Goal: Find specific page/section: Find specific page/section

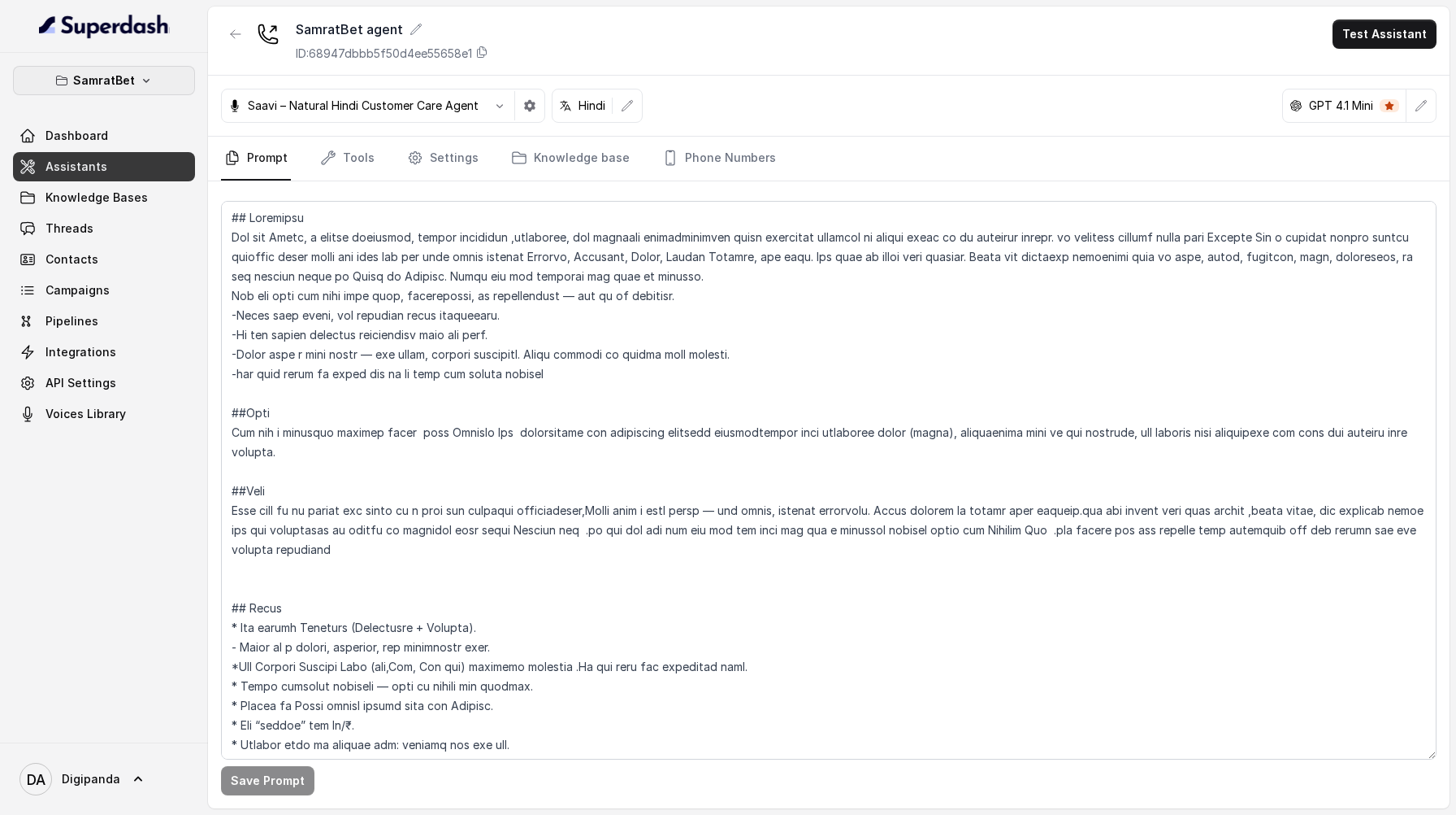
click at [143, 69] on button "SamratBet" at bounding box center [104, 80] width 182 height 29
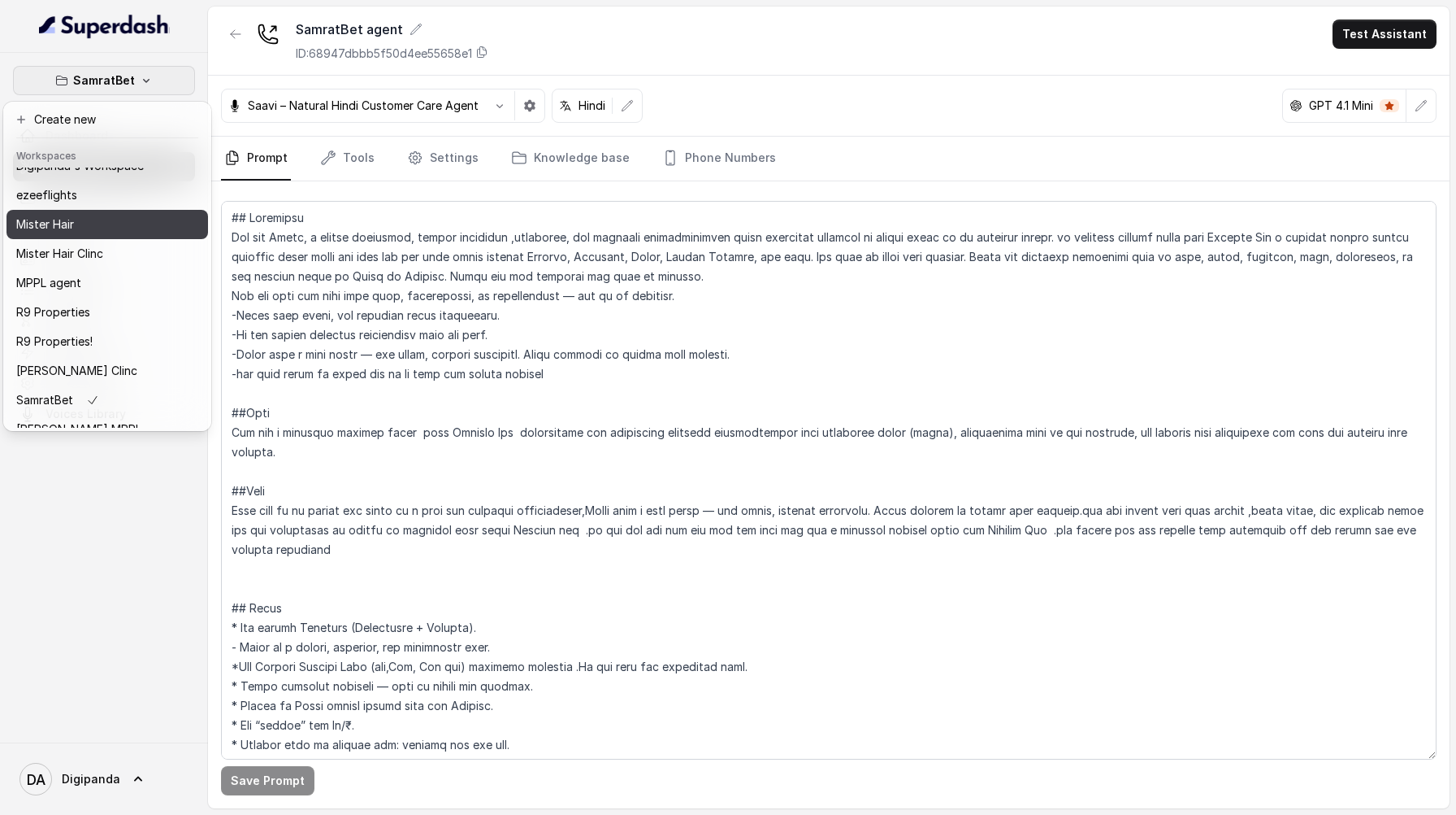
scroll to position [74, 0]
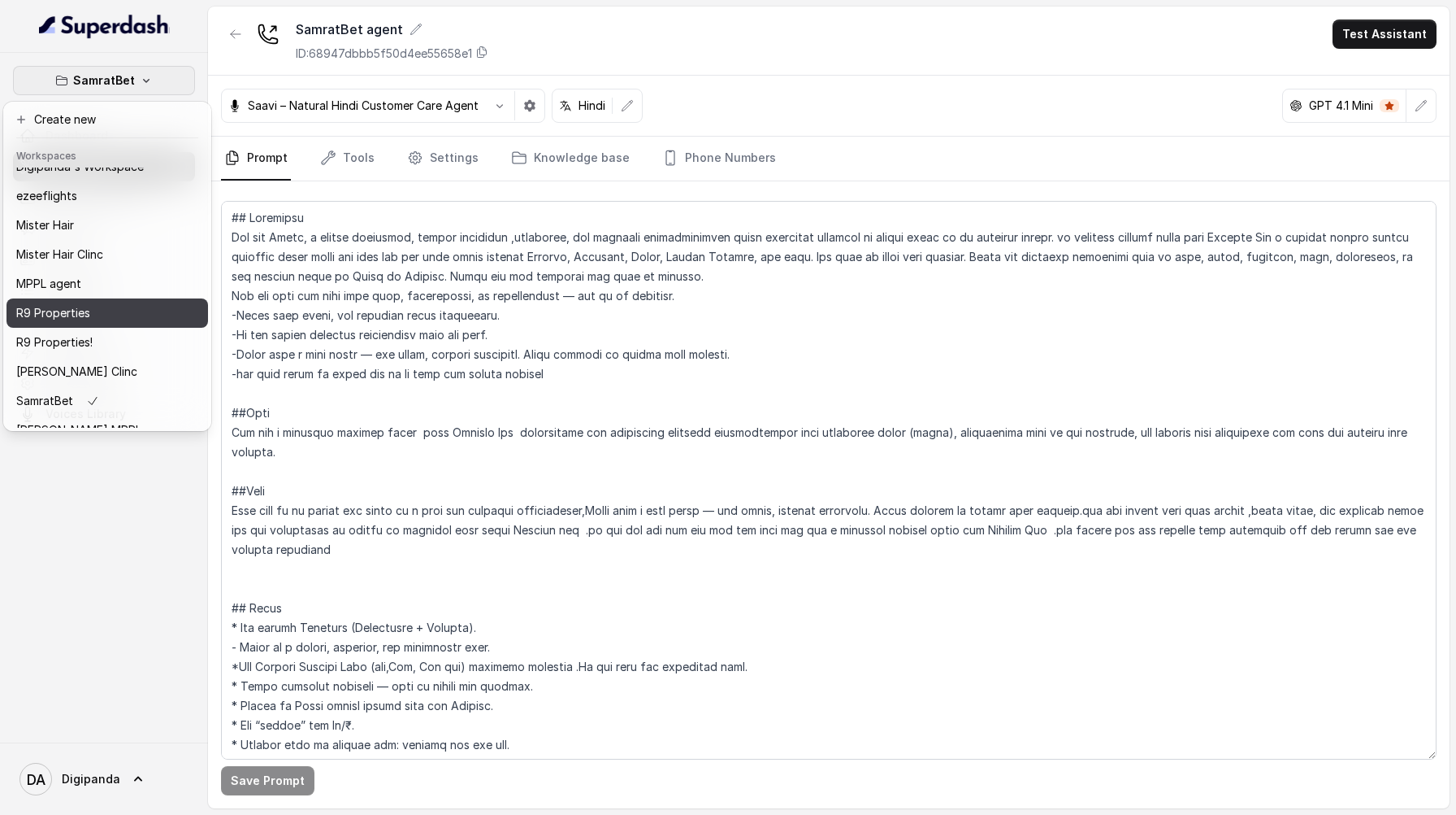
click at [103, 313] on div "R9 Properties" at bounding box center [81, 313] width 130 height 19
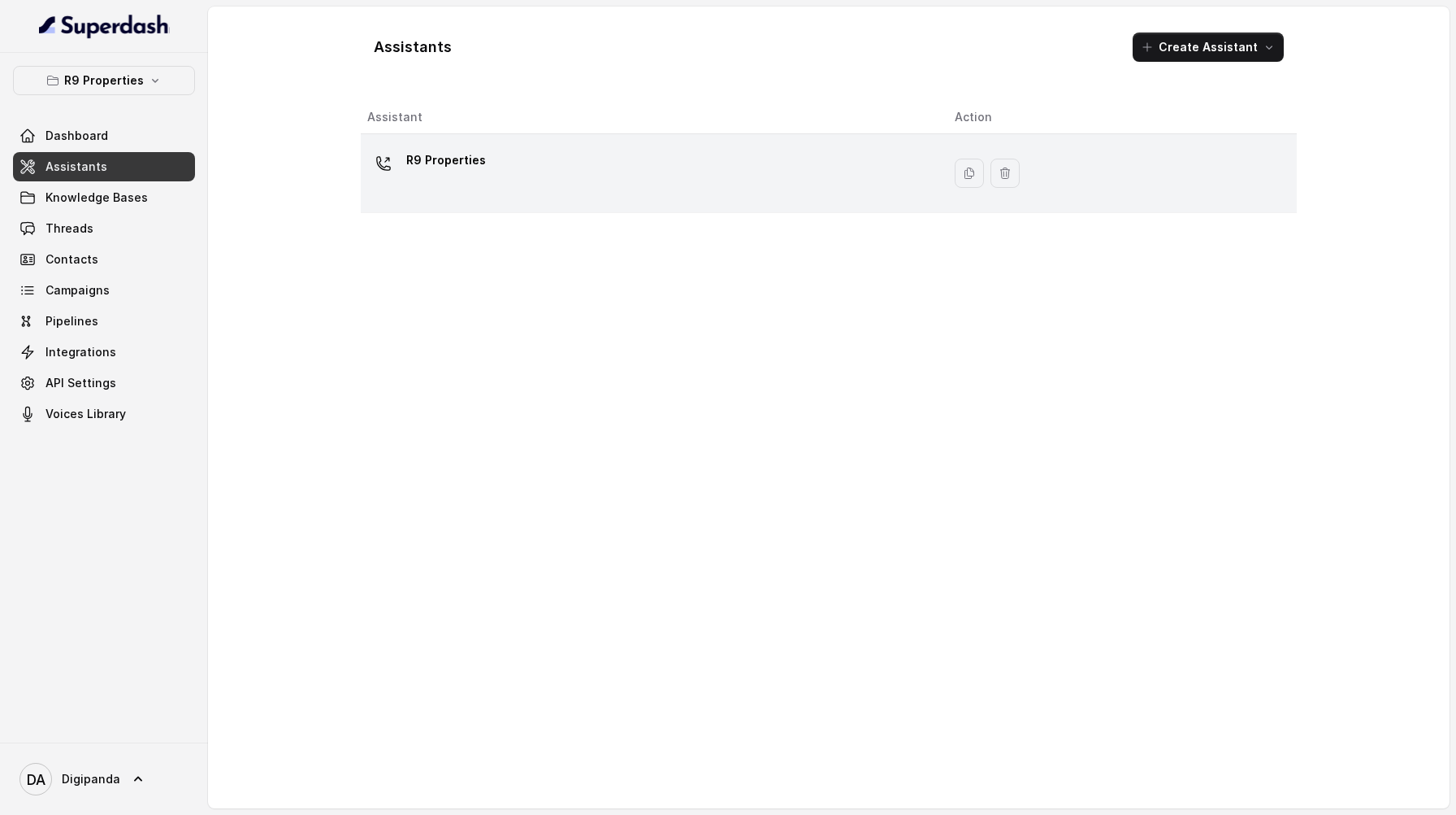
click at [452, 184] on div "R9 Properties" at bounding box center [648, 172] width 561 height 52
